Goal: Task Accomplishment & Management: Manage account settings

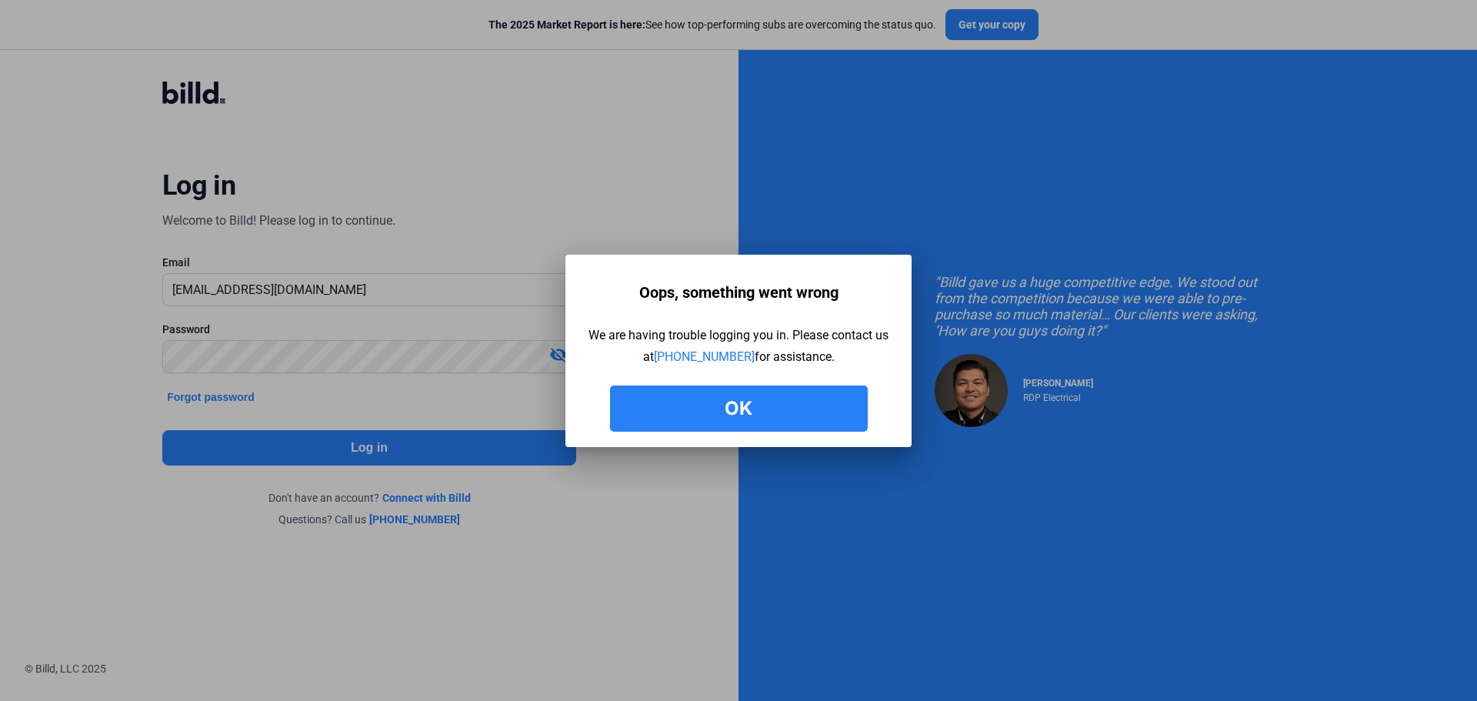
click at [456, 188] on div at bounding box center [738, 350] width 1477 height 701
click at [738, 408] on button "Ok" at bounding box center [739, 409] width 258 height 46
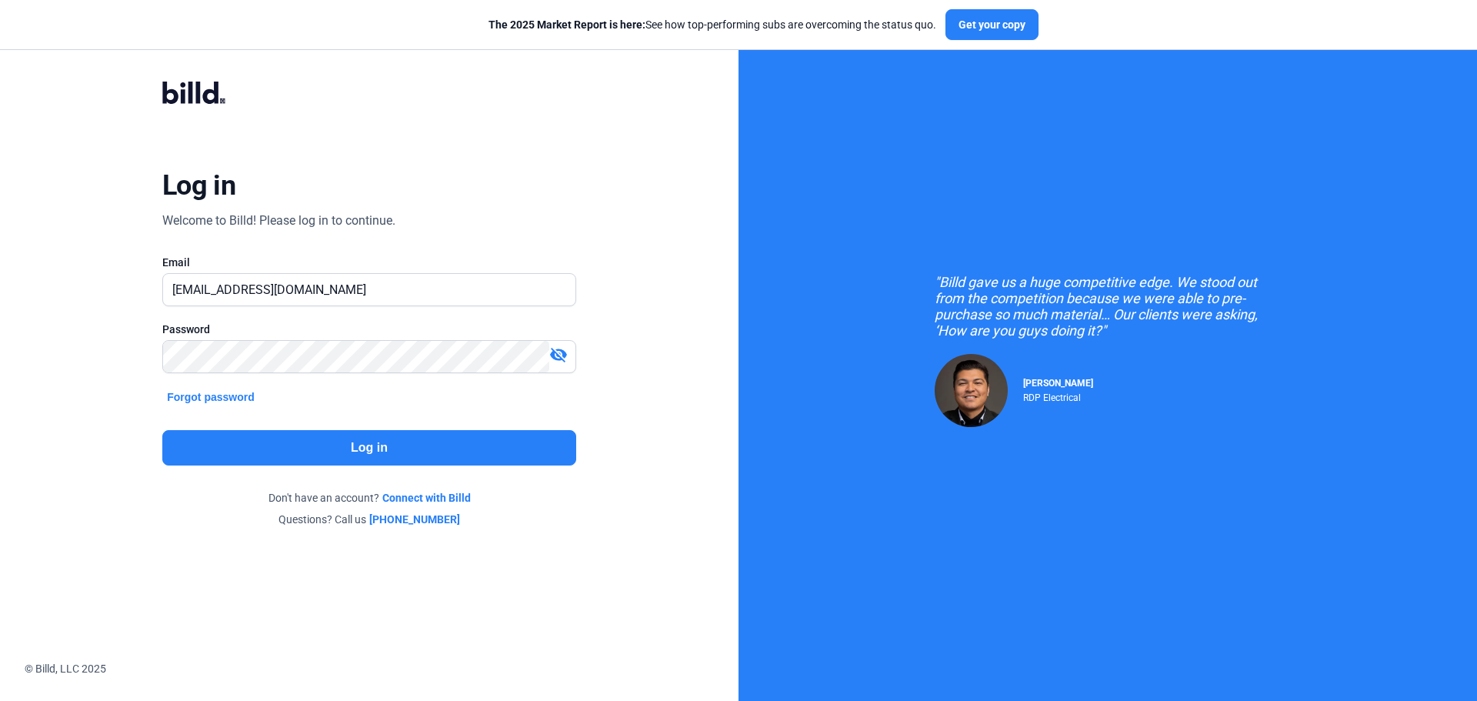
click at [499, 403] on div "Log in Welcome to Billd! Please log in to continue. Email [EMAIL_ADDRESS][DOMAI…" at bounding box center [369, 304] width 532 height 505
click at [558, 350] on mat-icon "visibility_off" at bounding box center [558, 354] width 18 height 18
click at [382, 446] on button "Log in" at bounding box center [369, 447] width 414 height 35
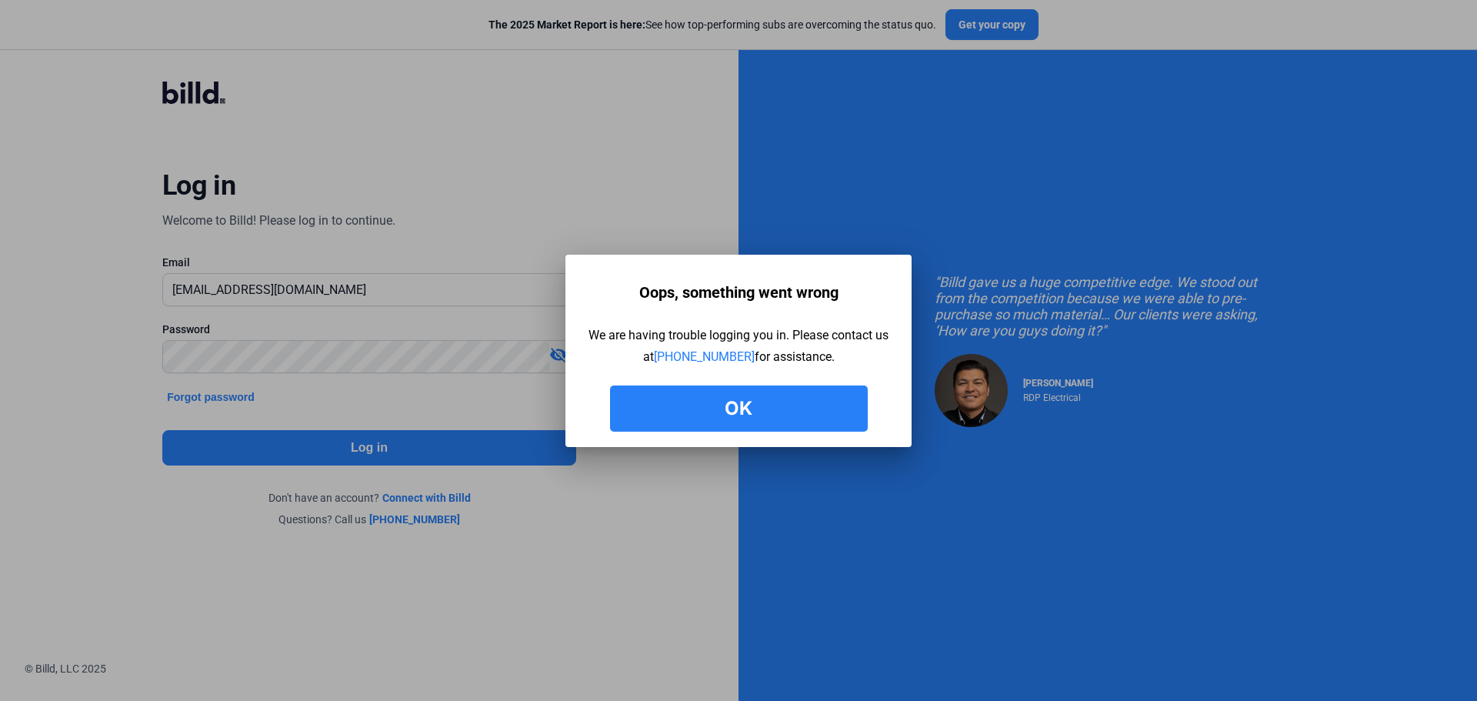
click at [745, 412] on button "Ok" at bounding box center [739, 409] width 258 height 46
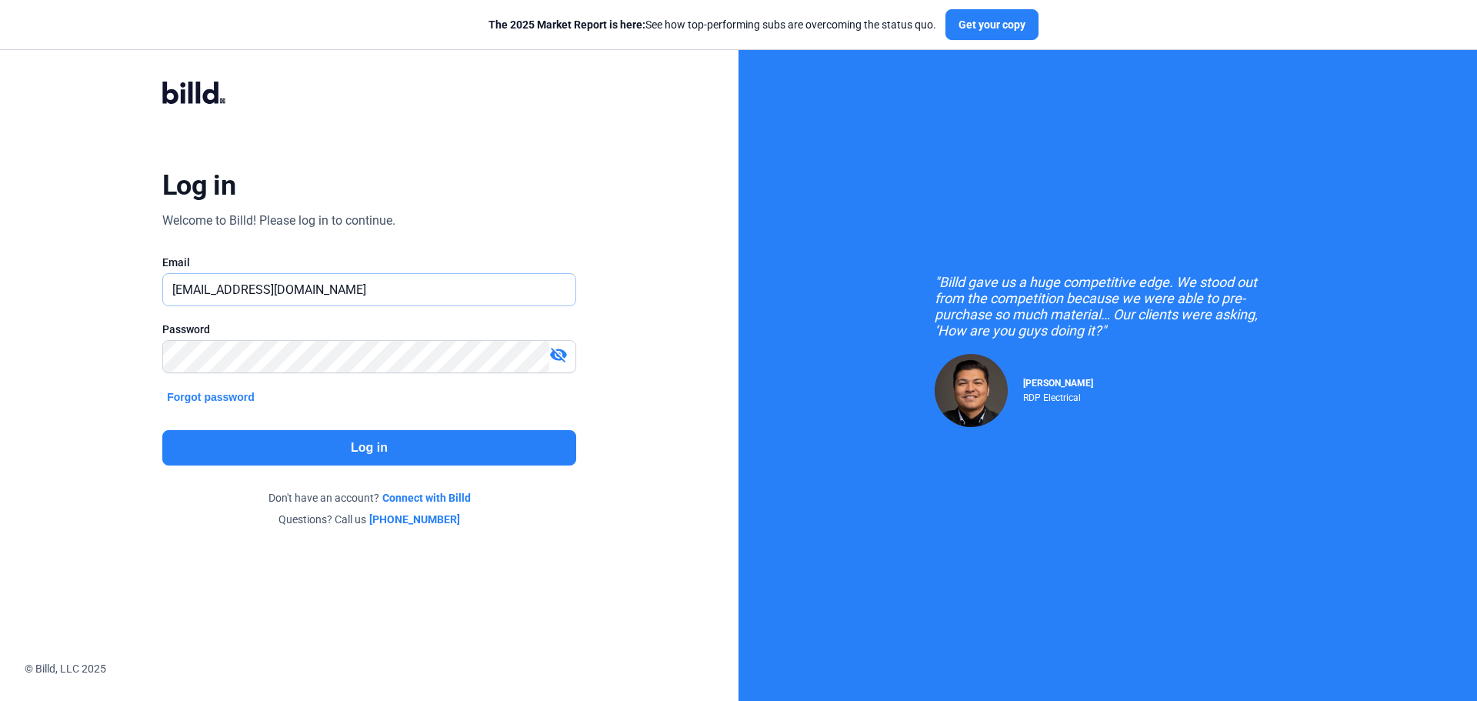
drag, startPoint x: 341, startPoint y: 289, endPoint x: 105, endPoint y: 291, distance: 235.5
click at [105, 291] on div "Log in Welcome to Billd! Please log in to continue. Email [EMAIL_ADDRESS][DOMAI…" at bounding box center [369, 304] width 532 height 505
click at [559, 352] on mat-icon "visibility_off" at bounding box center [558, 354] width 18 height 18
drag, startPoint x: 241, startPoint y: 291, endPoint x: 162, endPoint y: 290, distance: 79.3
click at [162, 290] on div "Log in Welcome to Billd! Please log in to continue. Email PFCinc Password visib…" at bounding box center [369, 304] width 532 height 505
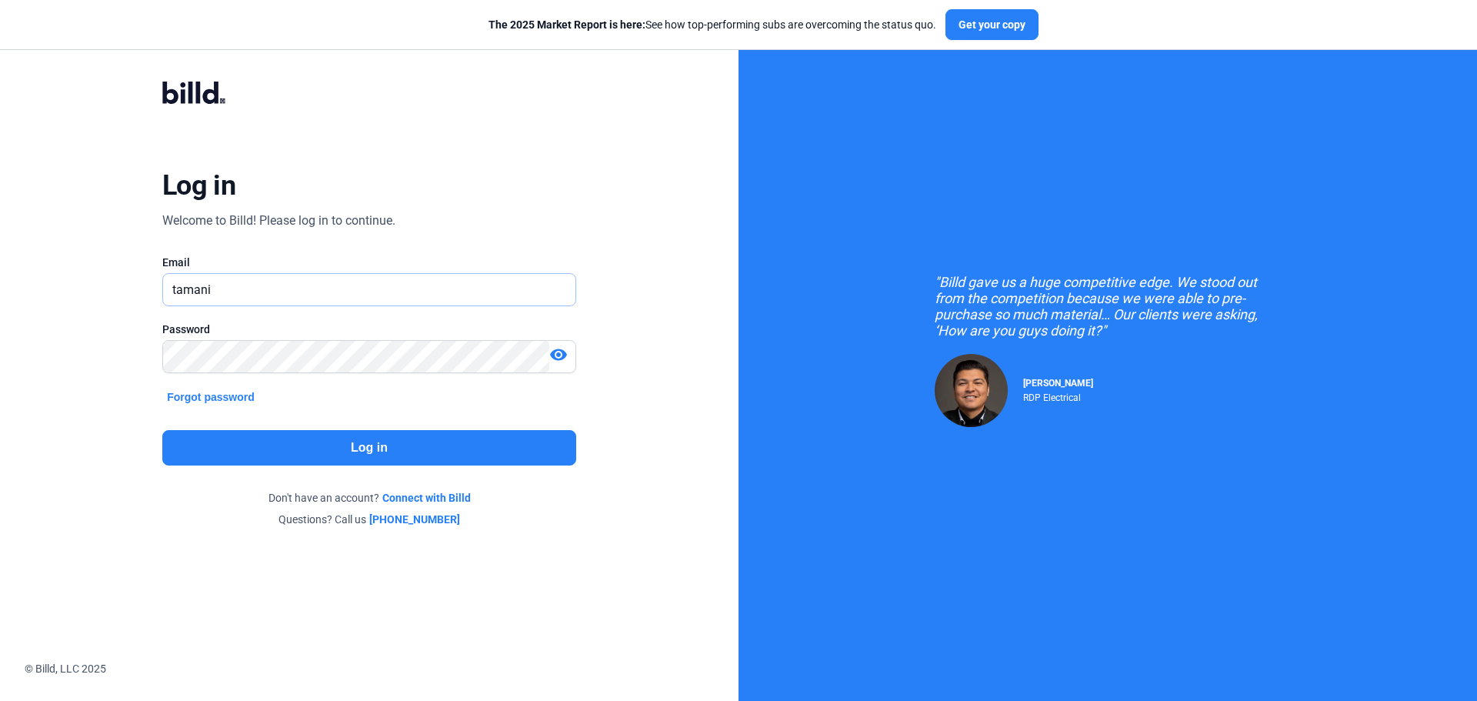
type input "[EMAIL_ADDRESS][DOMAIN_NAME]"
click at [357, 451] on button "Log in" at bounding box center [369, 447] width 414 height 35
